Goal: Find contact information: Find contact information

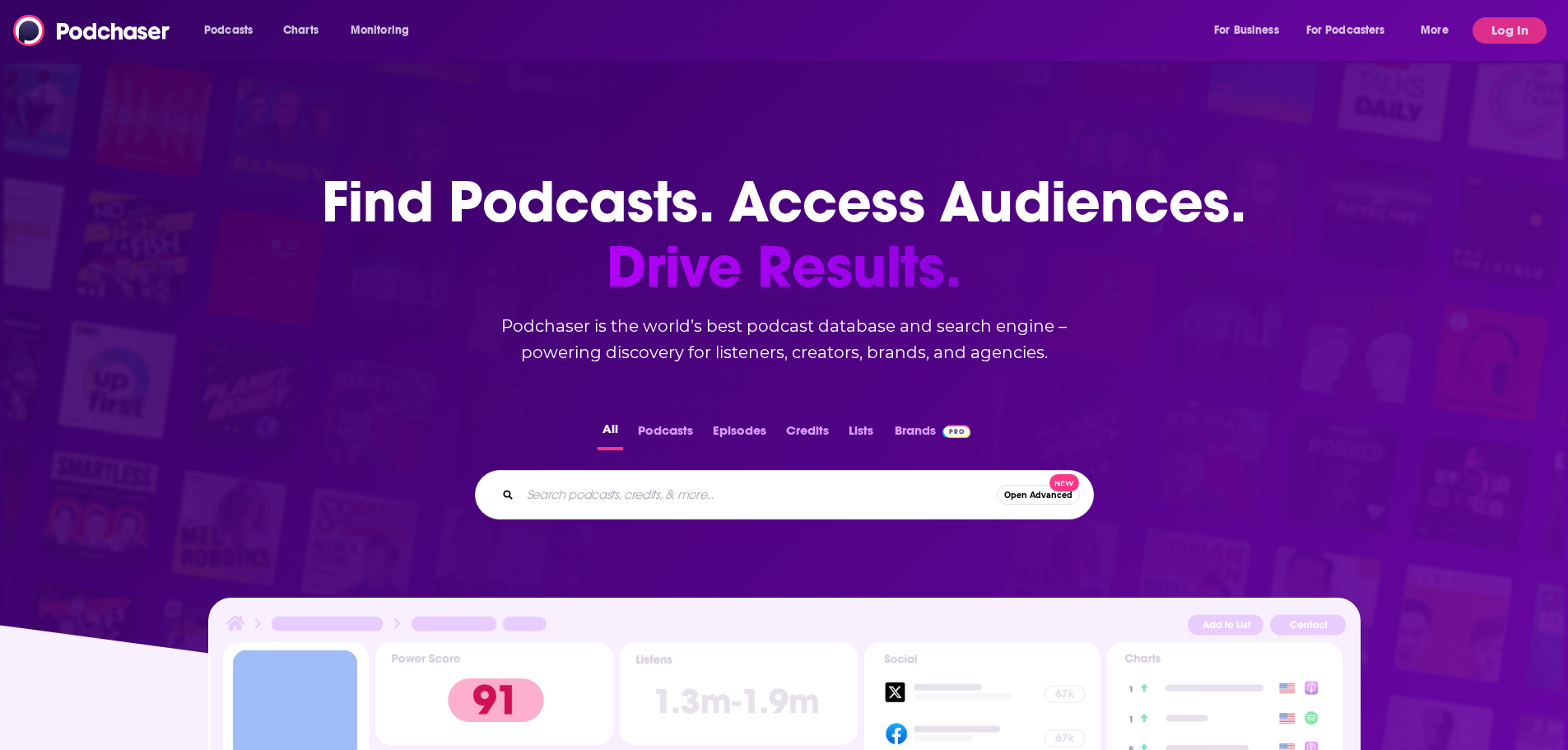
click at [606, 497] on input "Search podcasts, credits, & more..." at bounding box center [758, 494] width 476 height 26
paste input "Week in Review"
click at [529, 493] on input "Week in Review" at bounding box center [742, 494] width 444 height 26
type input "CISO Week in Review"
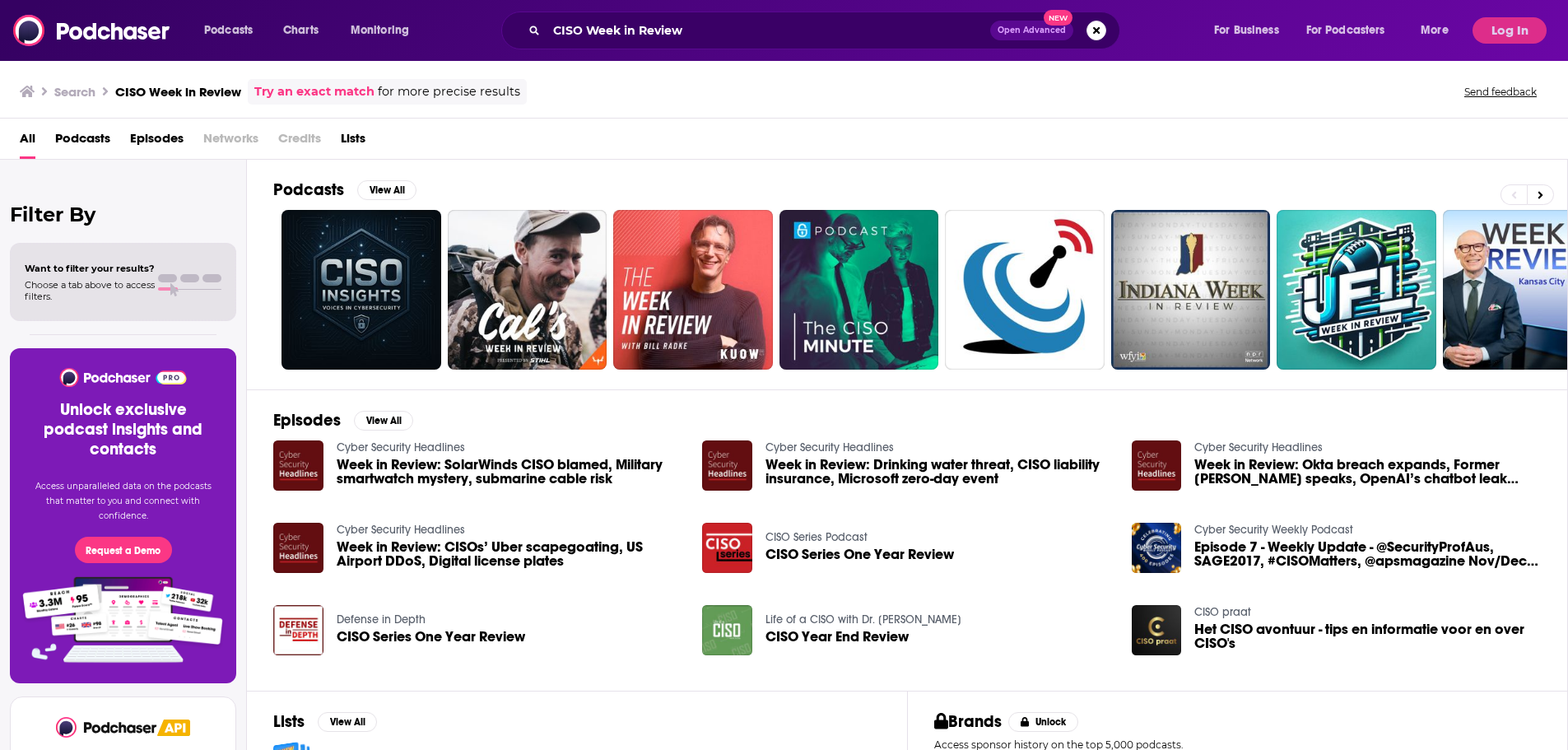
click at [92, 139] on span "Podcasts" at bounding box center [82, 141] width 55 height 33
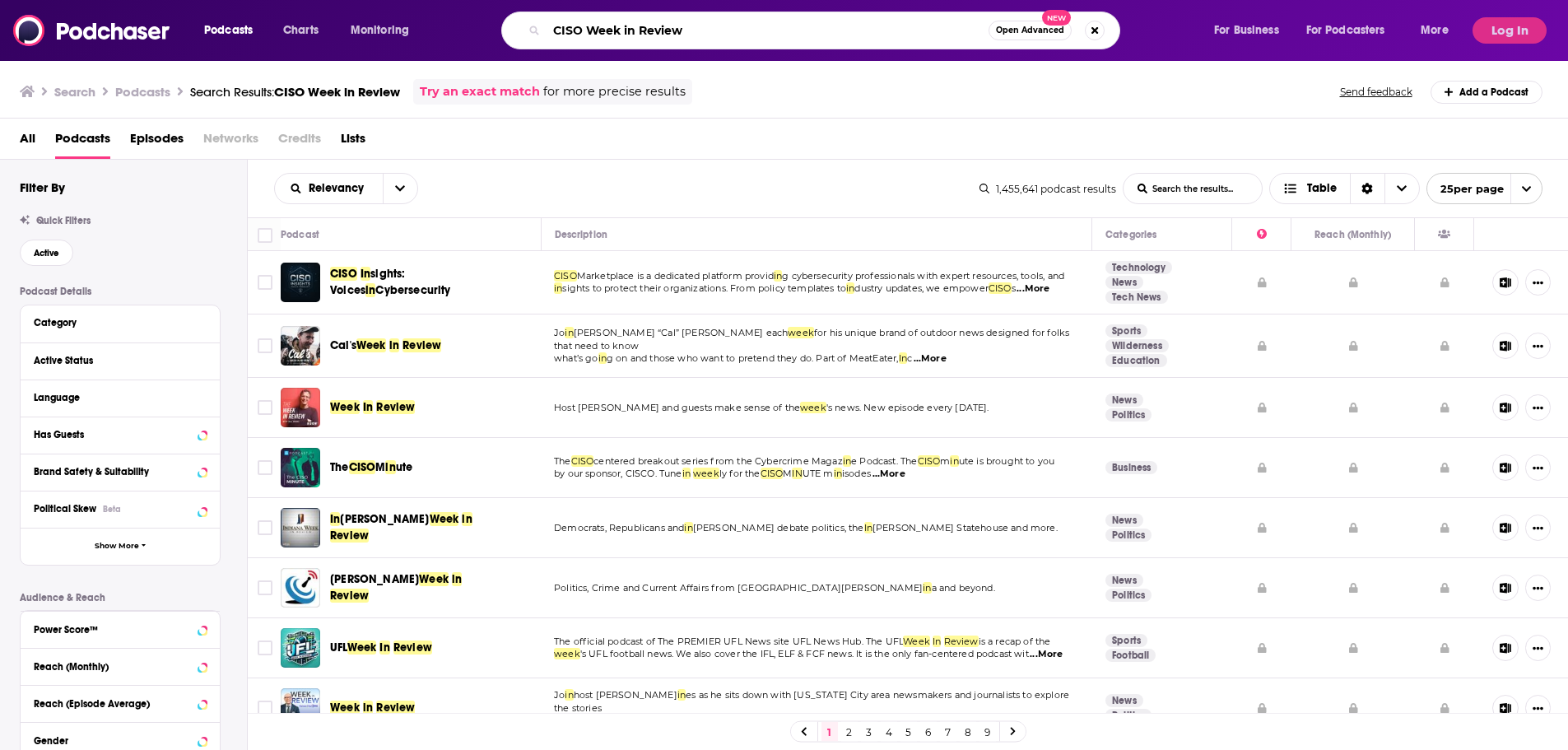
drag, startPoint x: 692, startPoint y: 30, endPoint x: 538, endPoint y: 35, distance: 154.1
click at [538, 34] on div "CISO Week in Review Open Advanced New" at bounding box center [811, 30] width 619 height 38
paste input "Cyber Security Headlines"
type input "Cyber Security Headlines"
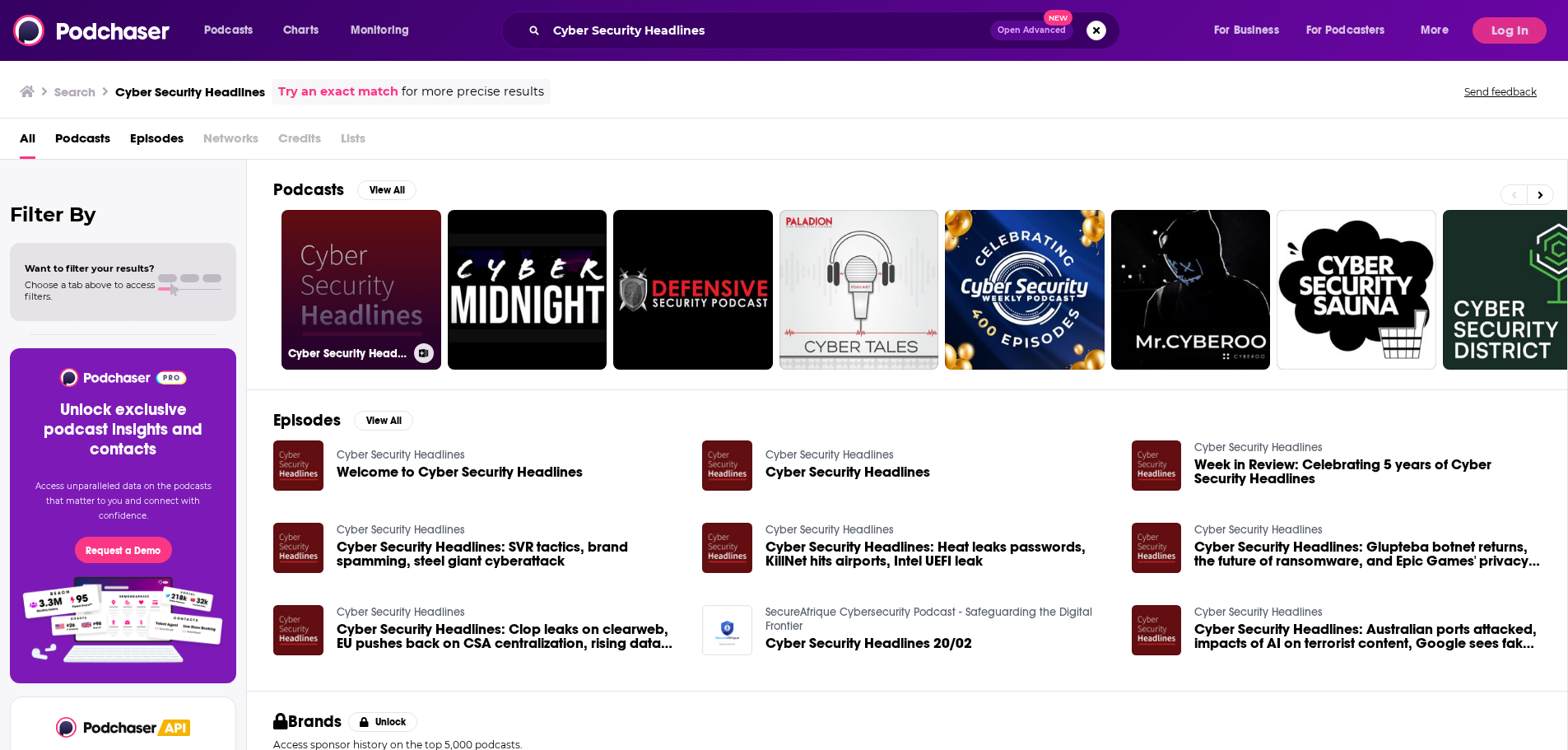
click at [392, 245] on link "Cyber Security Headlines" at bounding box center [361, 290] width 160 height 160
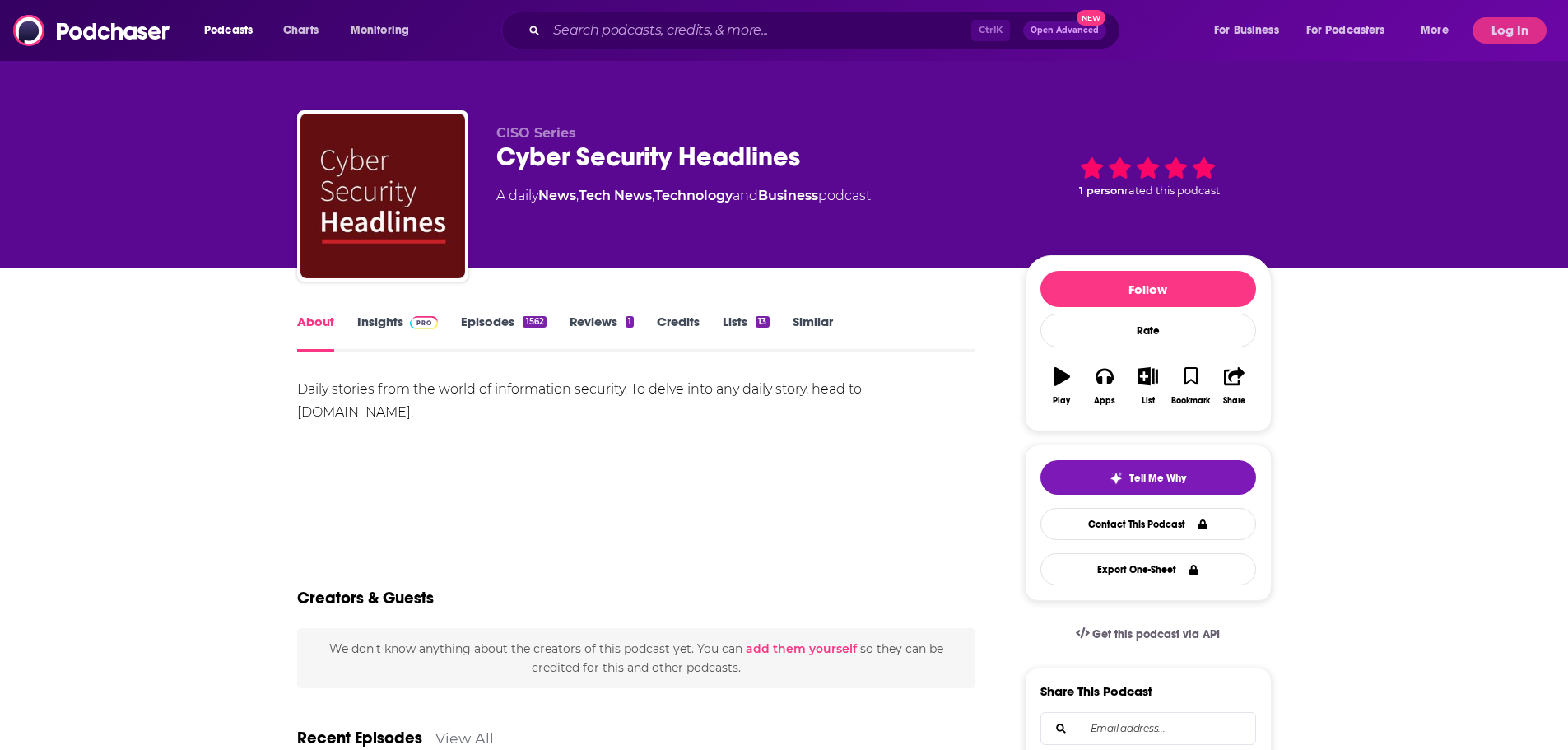
click at [414, 318] on span at bounding box center [421, 321] width 35 height 16
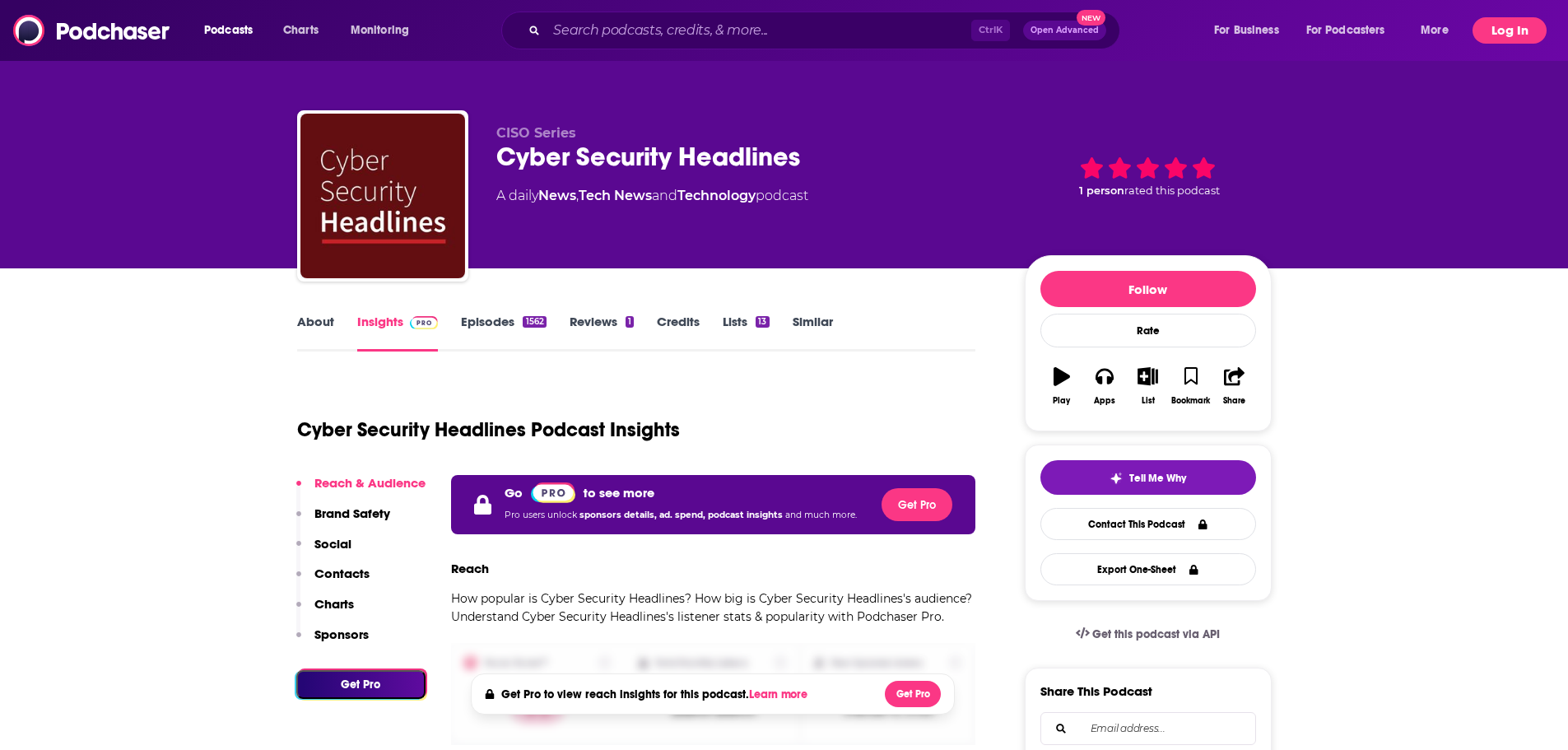
drag, startPoint x: 1511, startPoint y: 25, endPoint x: 1506, endPoint y: 34, distance: 10.3
click at [1508, 31] on button "Log In" at bounding box center [1509, 31] width 74 height 26
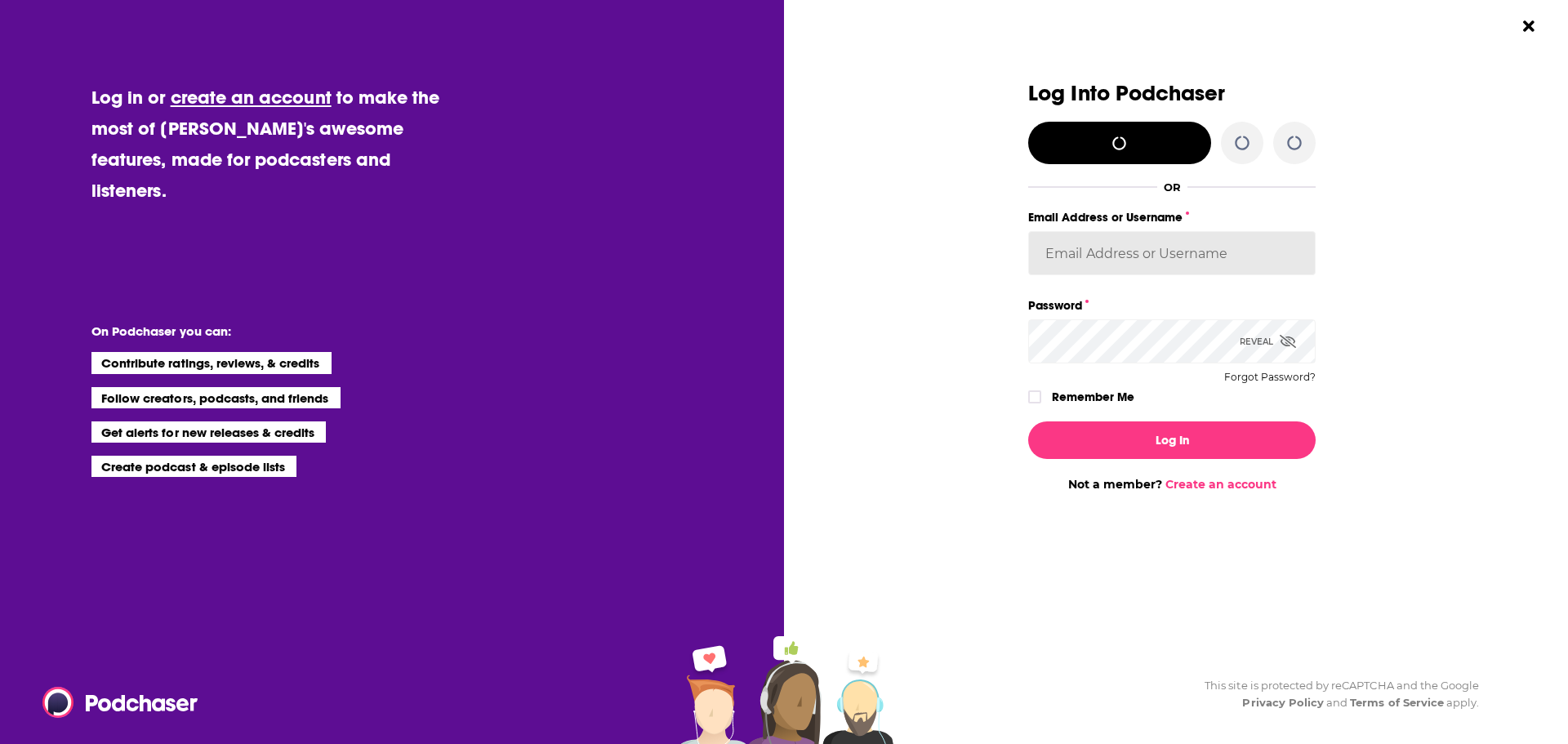
type input "JohnMoore"
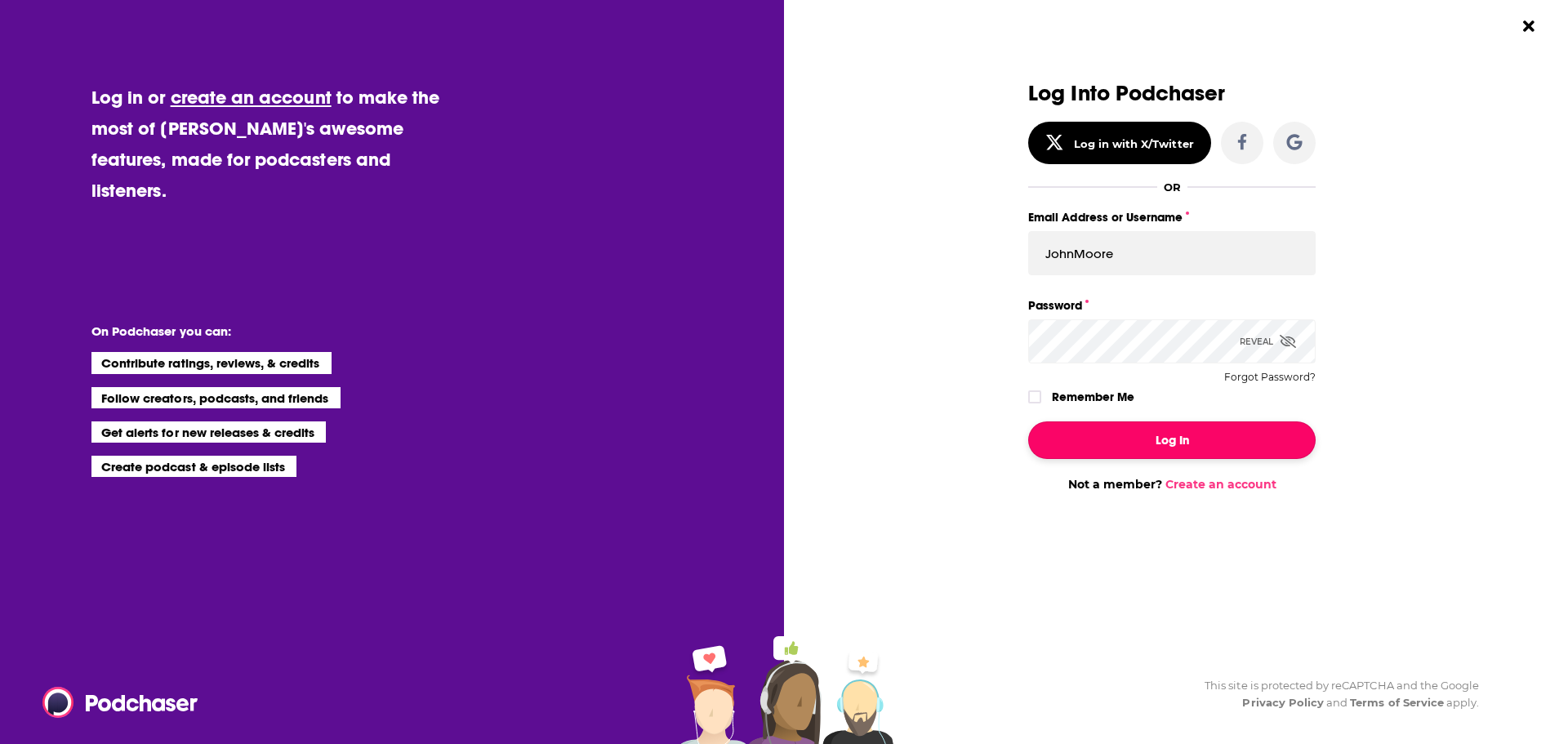
click at [1147, 434] on button "Log In" at bounding box center [1172, 439] width 287 height 38
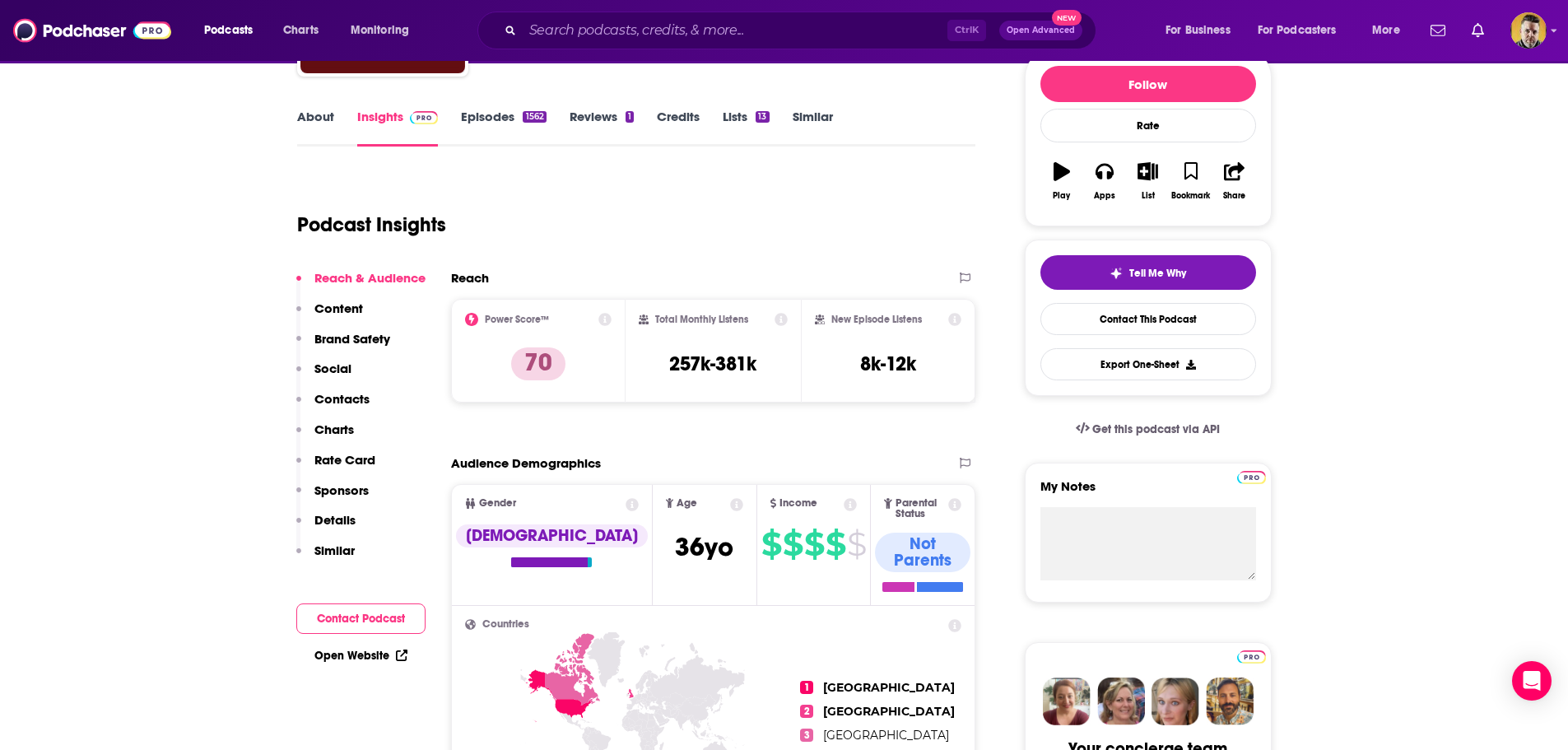
scroll to position [247, 0]
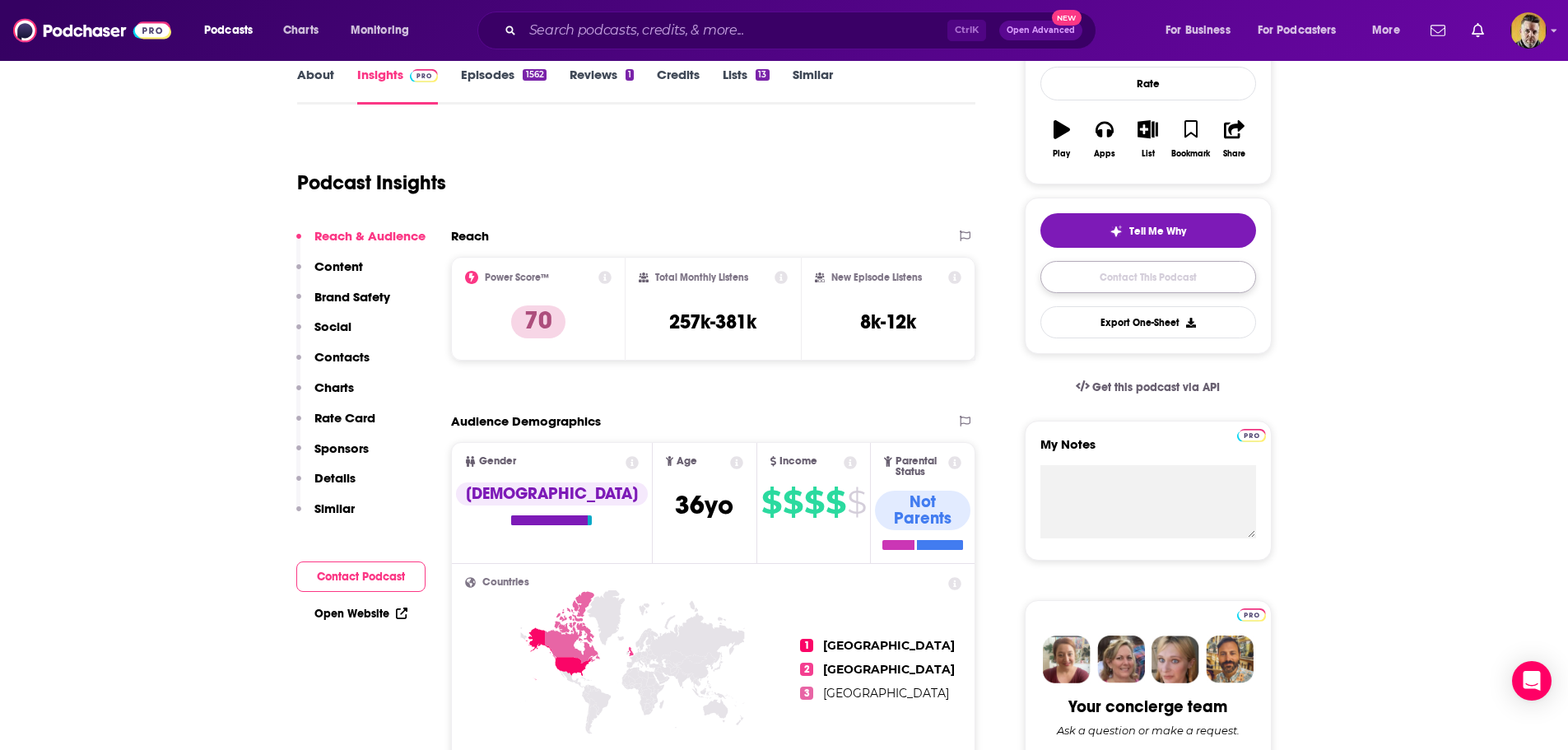
click at [1159, 278] on link "Contact This Podcast" at bounding box center [1148, 276] width 216 height 32
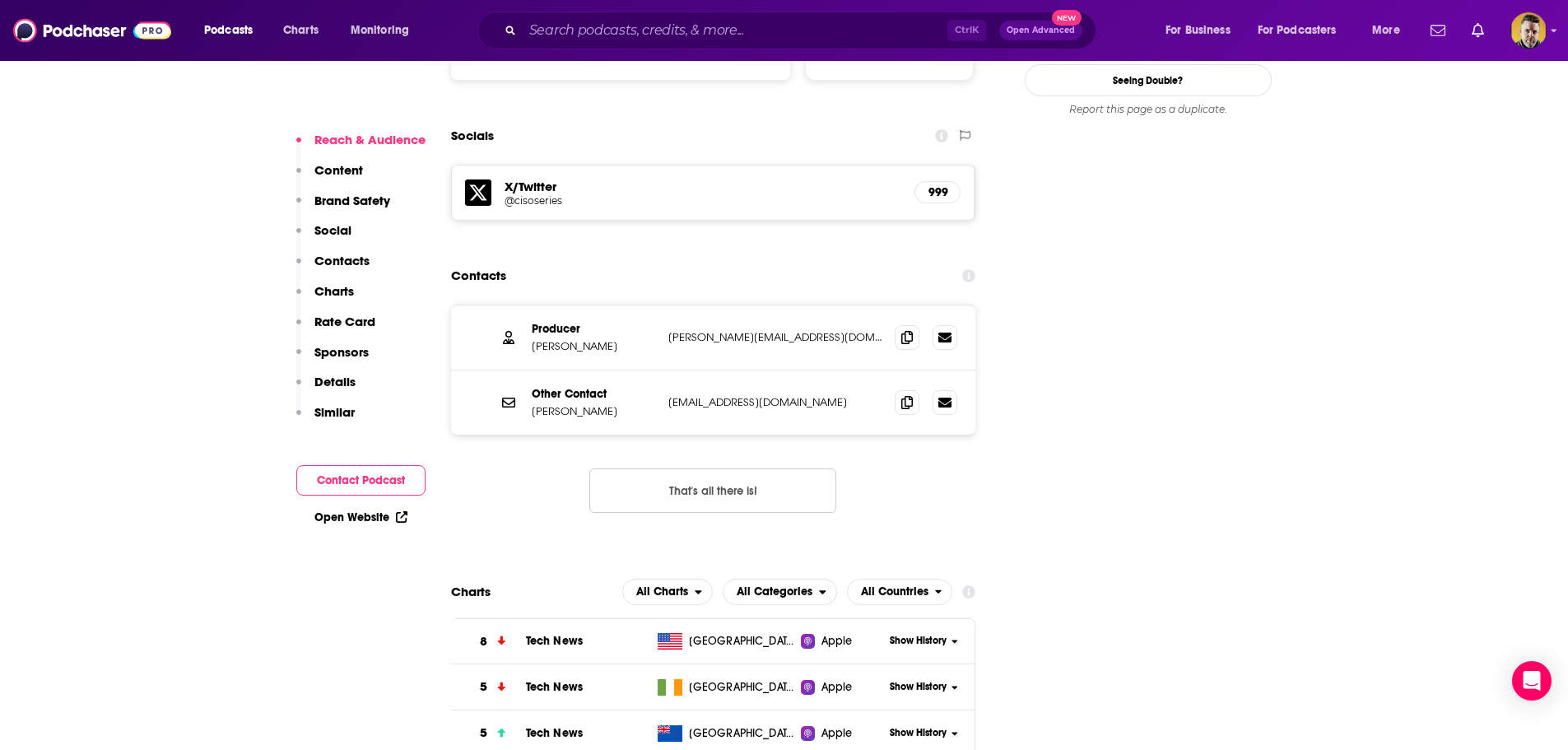
scroll to position [1850, 0]
click at [909, 331] on icon at bounding box center [907, 338] width 11 height 13
drag, startPoint x: 596, startPoint y: 248, endPoint x: 530, endPoint y: 251, distance: 66.1
click at [530, 307] on div "Producer [PERSON_NAME] [PERSON_NAME][EMAIL_ADDRESS][DOMAIN_NAME] [PERSON_NAME][…" at bounding box center [714, 340] width 525 height 65
copy p "[PERSON_NAME]"
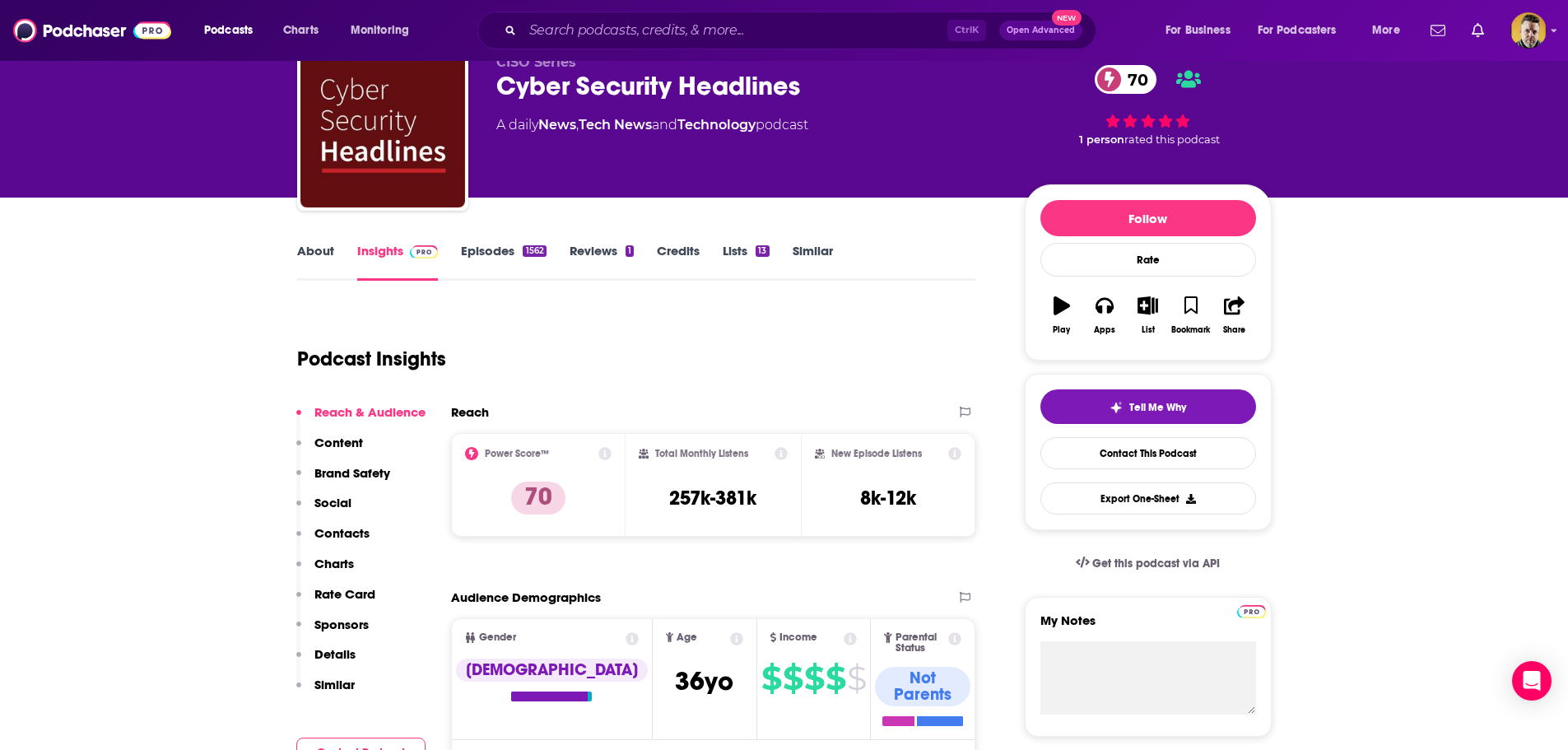
scroll to position [39, 0]
